Goal: Book appointment/travel/reservation

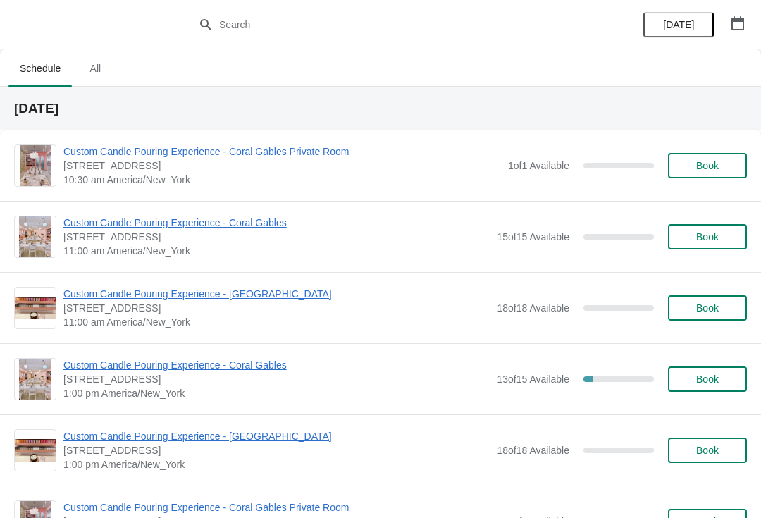
click at [211, 293] on span "Custom Candle Pouring Experience - [GEOGRAPHIC_DATA]" at bounding box center [276, 294] width 427 height 14
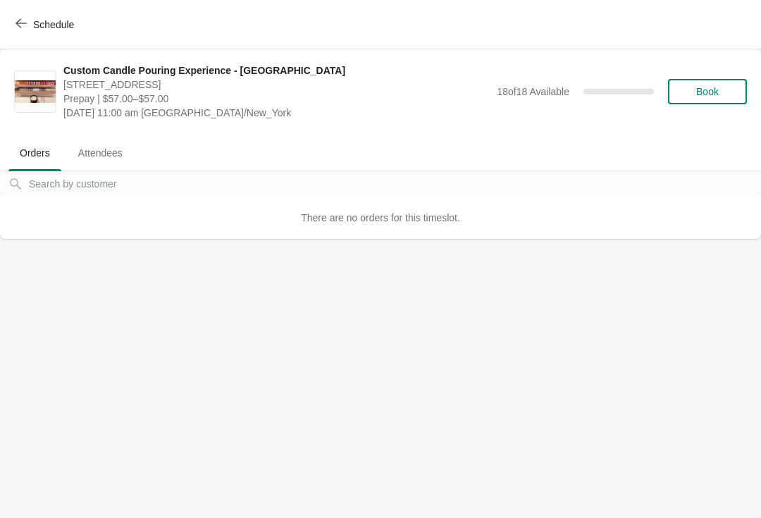
click at [701, 83] on button "Book" at bounding box center [707, 91] width 79 height 25
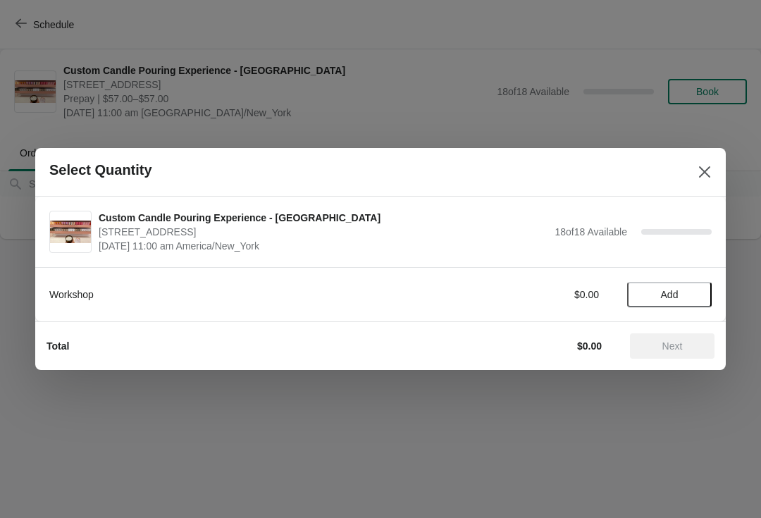
click at [680, 298] on span "Add" at bounding box center [669, 294] width 59 height 11
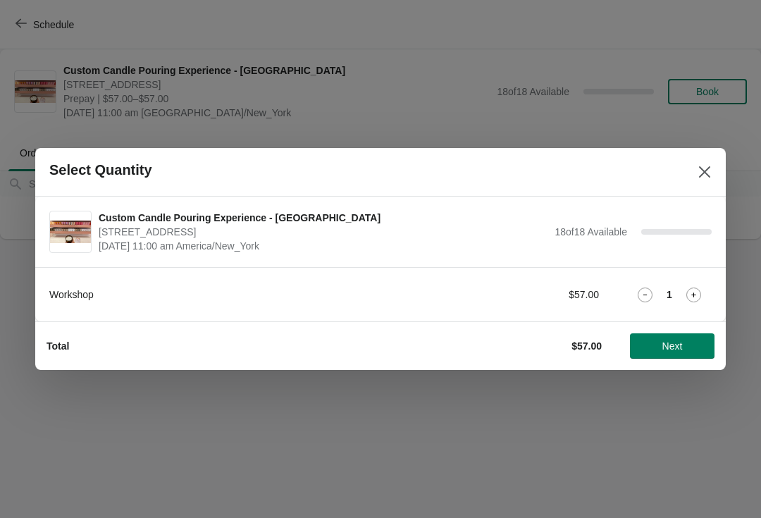
click at [699, 302] on icon at bounding box center [694, 295] width 15 height 15
click at [666, 350] on span "Next" at bounding box center [673, 346] width 20 height 11
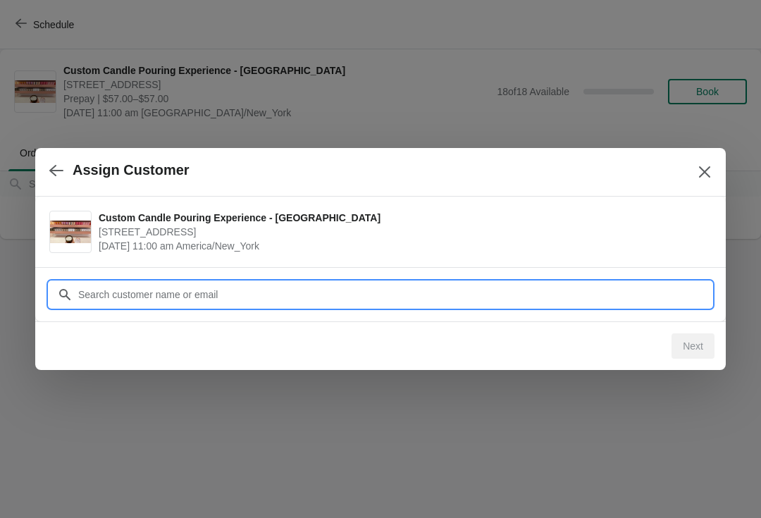
click at [412, 291] on input "Customer" at bounding box center [395, 294] width 634 height 25
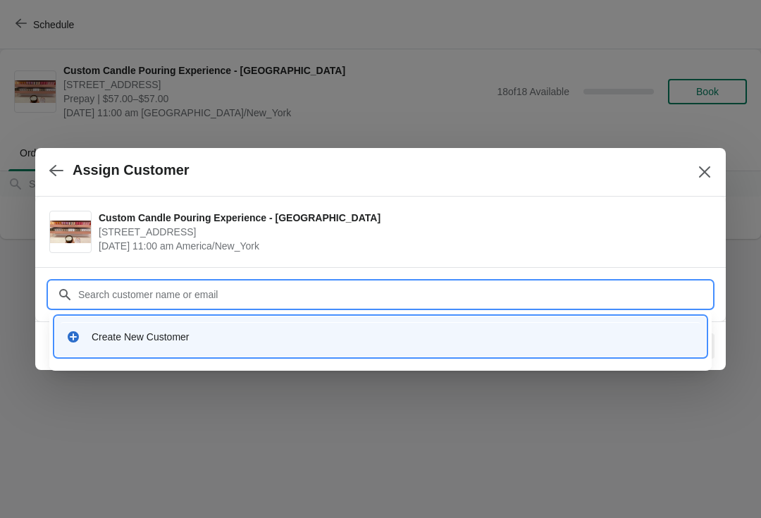
click at [140, 350] on div "Create New Customer" at bounding box center [381, 336] width 640 height 29
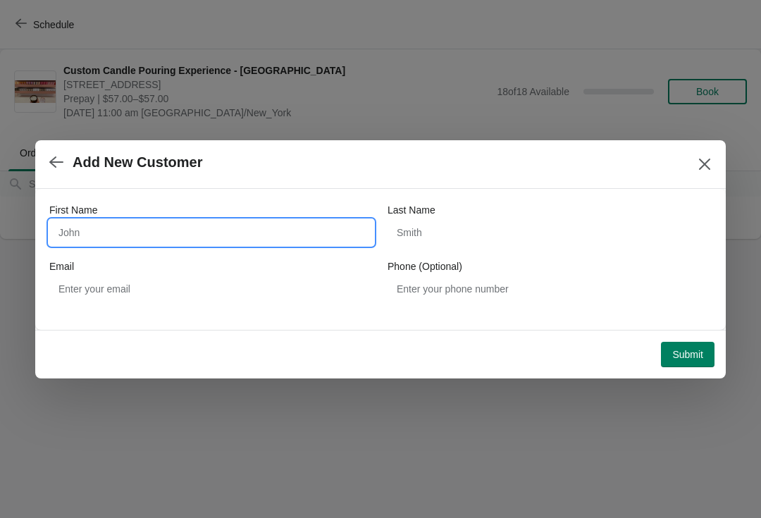
click at [197, 230] on input "First Name" at bounding box center [211, 232] width 324 height 25
type input "Morena"
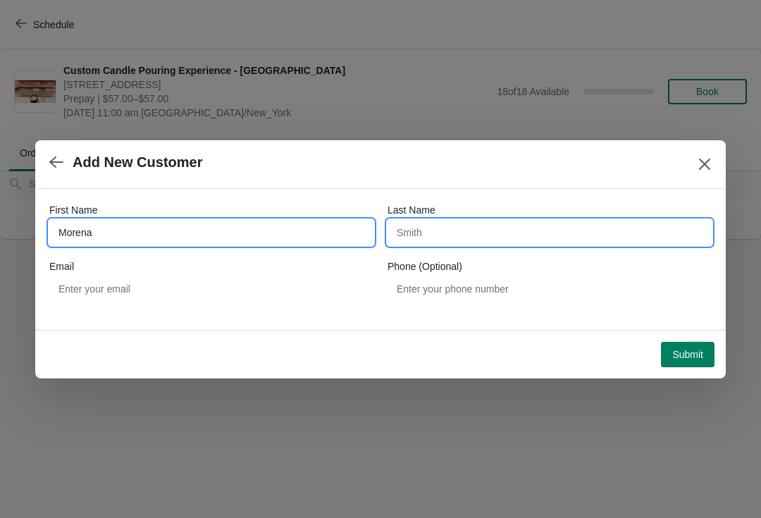
click at [474, 221] on input "Last Name" at bounding box center [550, 232] width 324 height 25
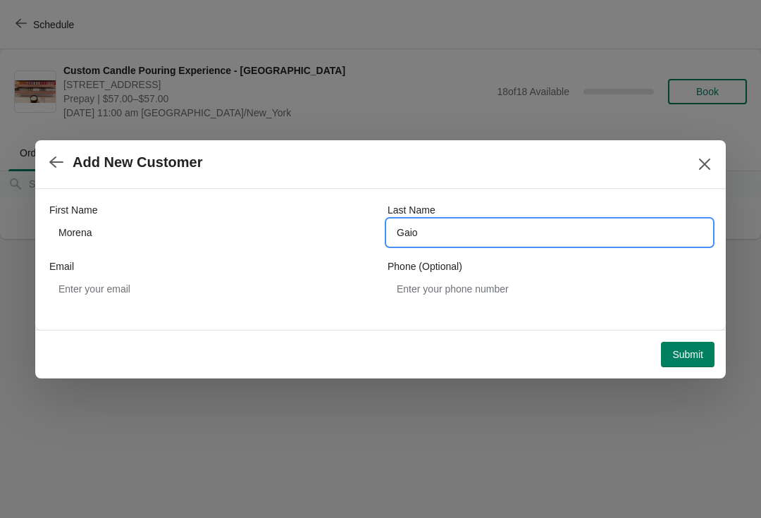
type input "Gaio"
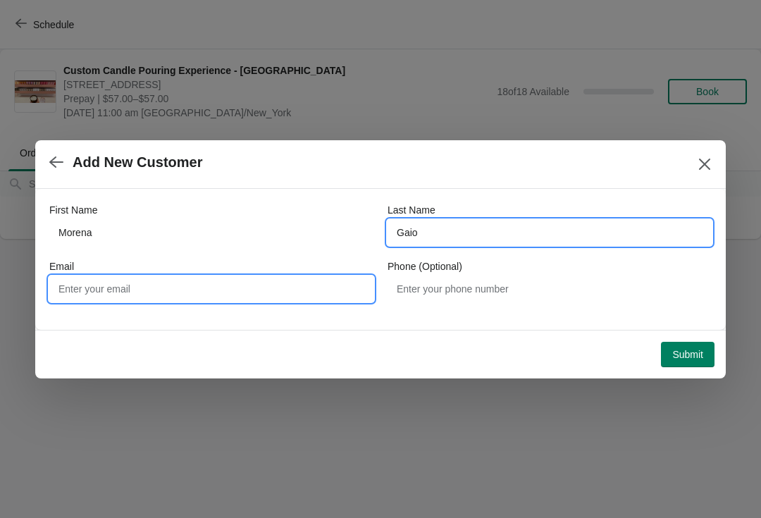
click at [201, 282] on input "Email" at bounding box center [211, 288] width 324 height 25
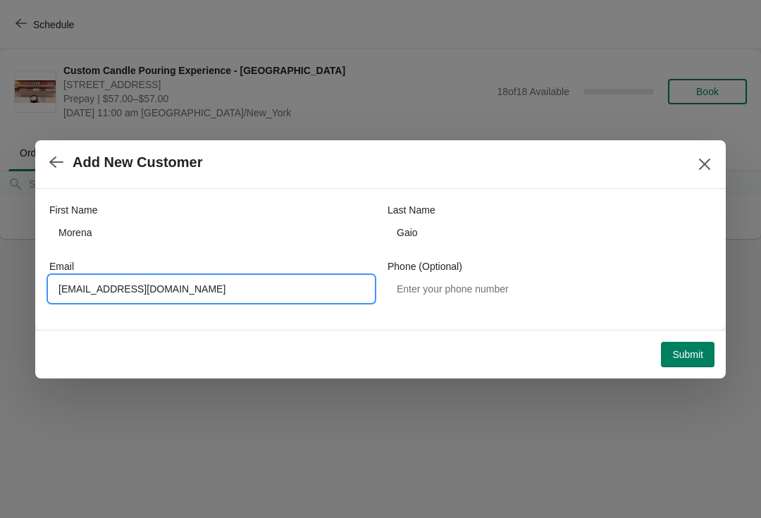
type input "[EMAIL_ADDRESS][DOMAIN_NAME]"
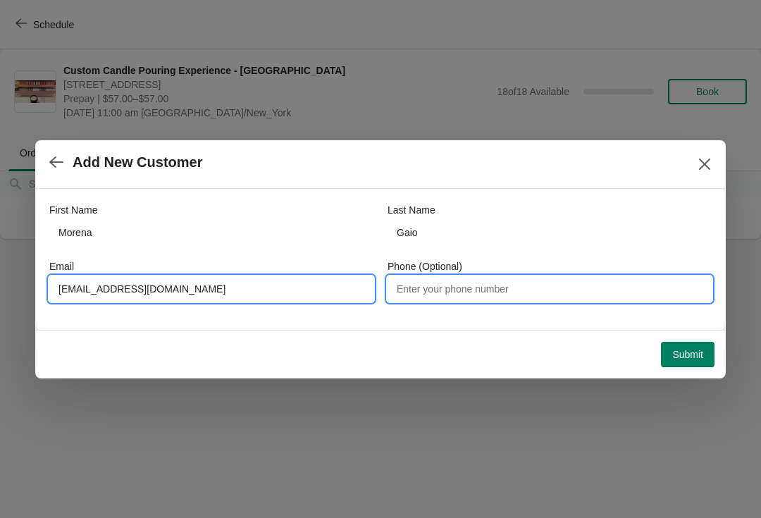
click at [517, 288] on input "Phone (Optional)" at bounding box center [550, 288] width 324 height 25
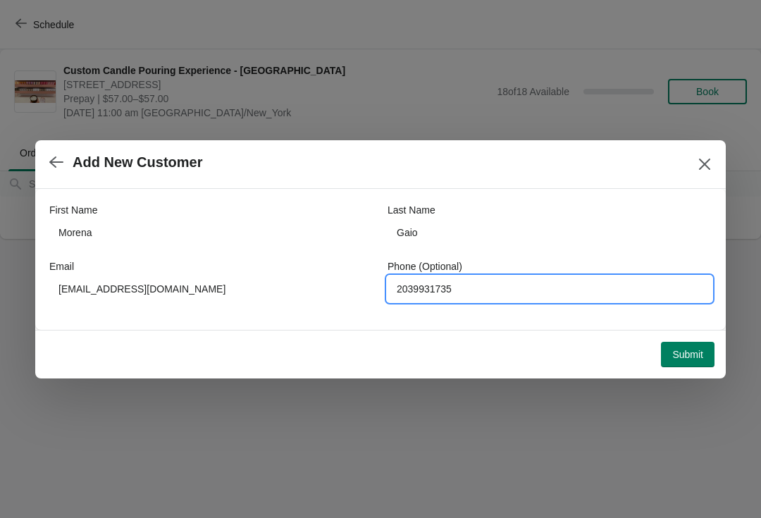
type input "2039931735"
click at [677, 353] on span "Submit" at bounding box center [688, 354] width 31 height 11
